Goal: Download file/media

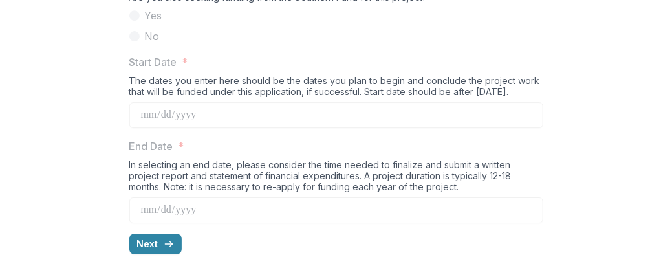
scroll to position [1449, 0]
click at [344, 171] on div "In selecting an end date, please consider the time needed to finalize and submi…" at bounding box center [336, 178] width 414 height 38
click at [309, 174] on div "In selecting an end date, please consider the time needed to finalize and submi…" at bounding box center [336, 178] width 414 height 38
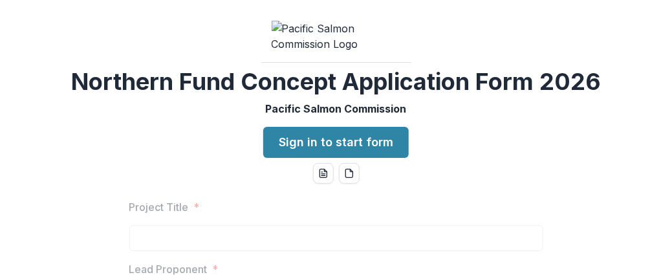
scroll to position [172, 0]
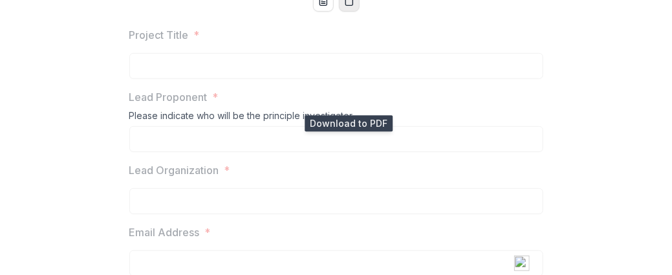
click at [349, 6] on icon "pdf-download" at bounding box center [348, 1] width 7 height 8
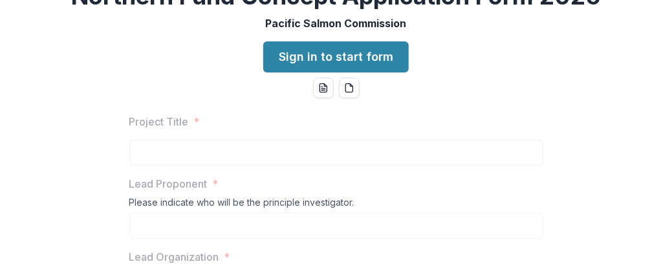
scroll to position [86, 0]
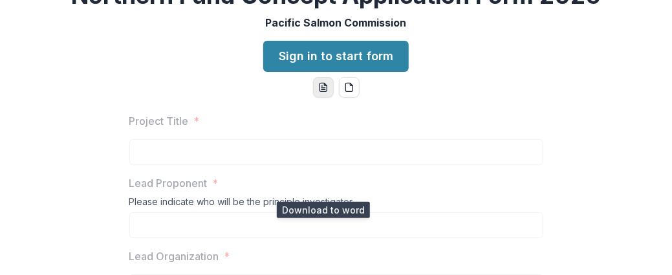
click at [321, 92] on icon "word-download" at bounding box center [323, 87] width 10 height 10
